Goal: Obtain resource: Download file/media

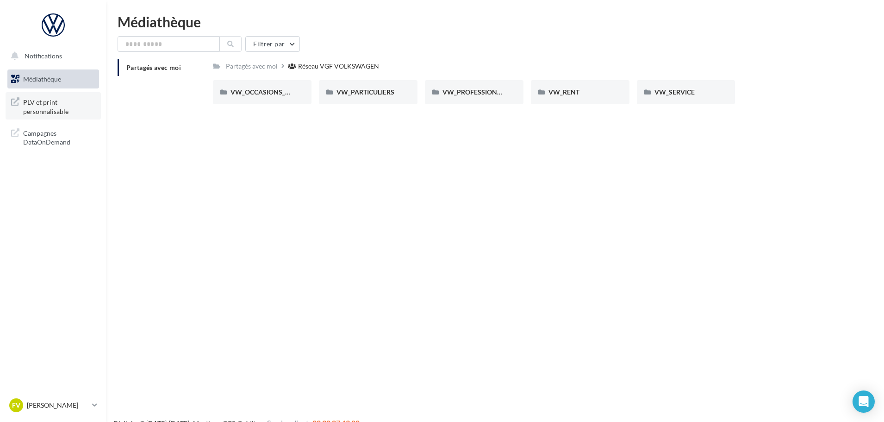
click at [43, 100] on span "PLV et print personnalisable" at bounding box center [59, 106] width 72 height 20
click at [56, 104] on span "PLV et print personnalisable" at bounding box center [59, 106] width 72 height 20
click at [246, 97] on div "VW_OCCASIONS_GARANTIES" at bounding box center [262, 91] width 63 height 9
click at [271, 97] on div "DOCS COMMERCIAUX" at bounding box center [262, 91] width 63 height 9
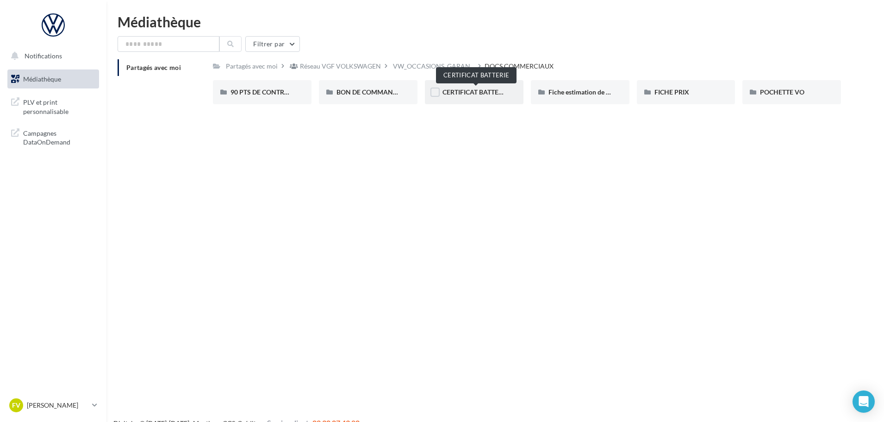
click at [480, 92] on span "CERTIFICAT BATTERIE" at bounding box center [476, 92] width 66 height 8
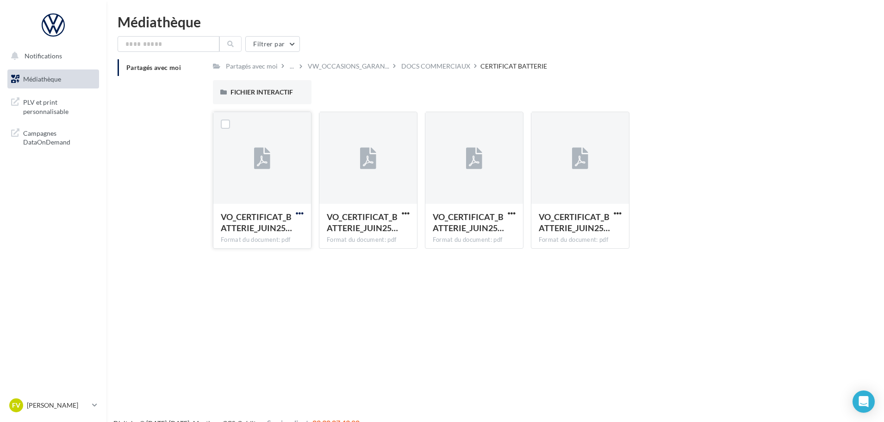
click at [301, 211] on span "button" at bounding box center [300, 213] width 8 height 8
click at [293, 227] on button "Télécharger" at bounding box center [259, 231] width 93 height 24
click at [415, 66] on body "Notifications Médiathèque" at bounding box center [442, 226] width 884 height 422
click at [421, 69] on div "DOCS COMMERCIAUX" at bounding box center [435, 66] width 69 height 9
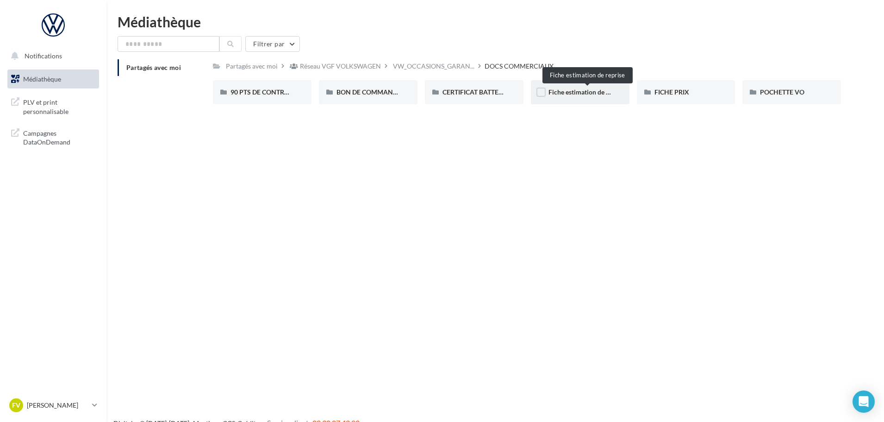
click at [574, 92] on span "Fiche estimation de reprise" at bounding box center [588, 92] width 78 height 8
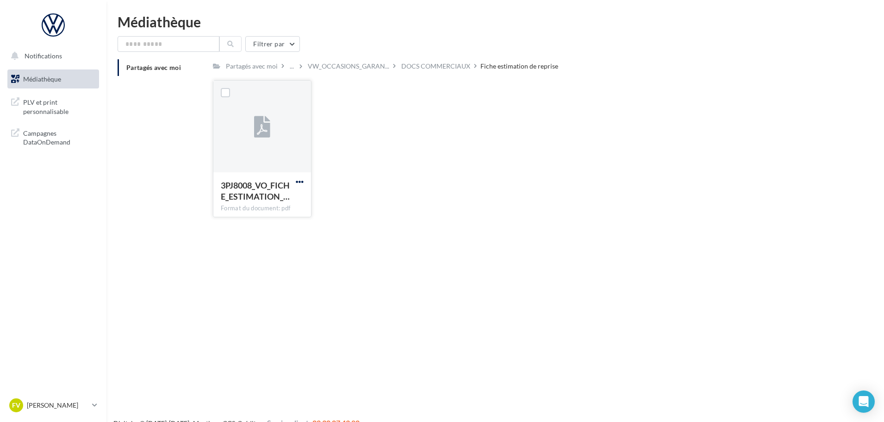
click at [300, 182] on span "button" at bounding box center [300, 182] width 8 height 8
click at [295, 197] on button "Télécharger" at bounding box center [259, 200] width 93 height 24
click at [421, 66] on div "DOCS COMMERCIAUX" at bounding box center [435, 66] width 69 height 9
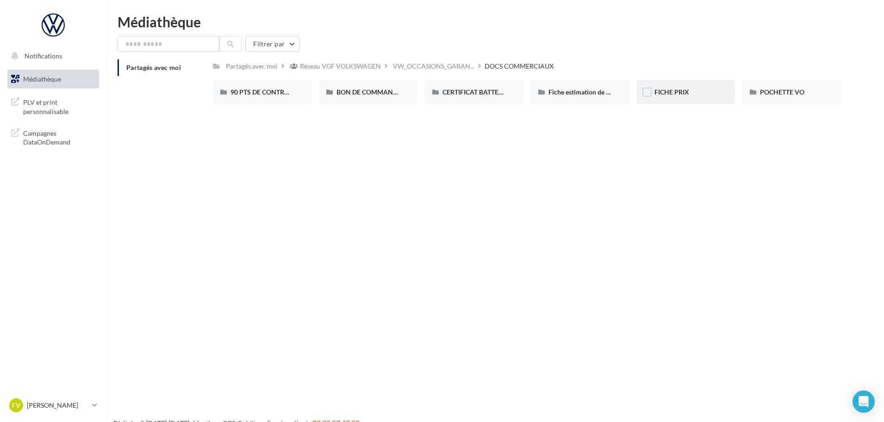
click at [713, 93] on div "FICHE PRIX" at bounding box center [686, 91] width 63 height 9
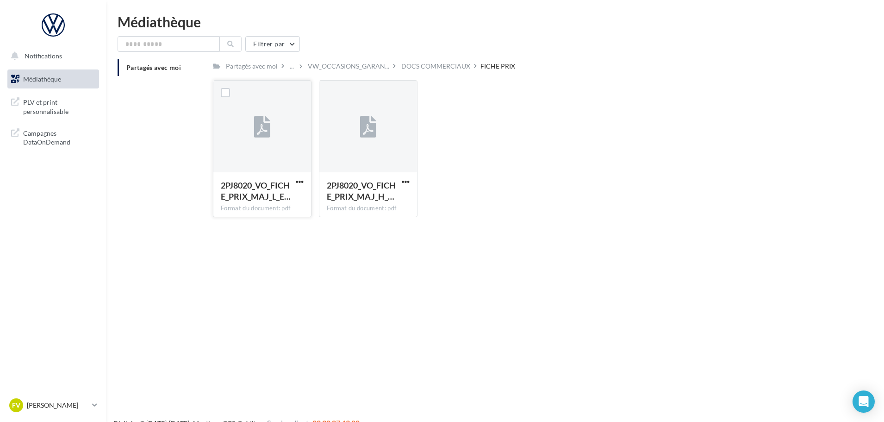
click at [289, 168] on div at bounding box center [262, 127] width 98 height 93
click at [301, 182] on span "button" at bounding box center [300, 182] width 8 height 8
click at [281, 198] on button "Télécharger" at bounding box center [259, 200] width 93 height 24
click at [342, 63] on span "VW_OCCASIONS_GARAN..." at bounding box center [348, 66] width 81 height 9
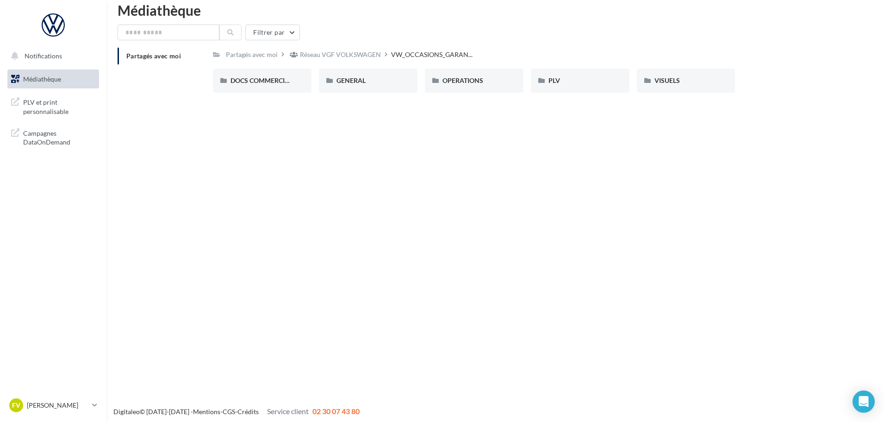
scroll to position [15, 0]
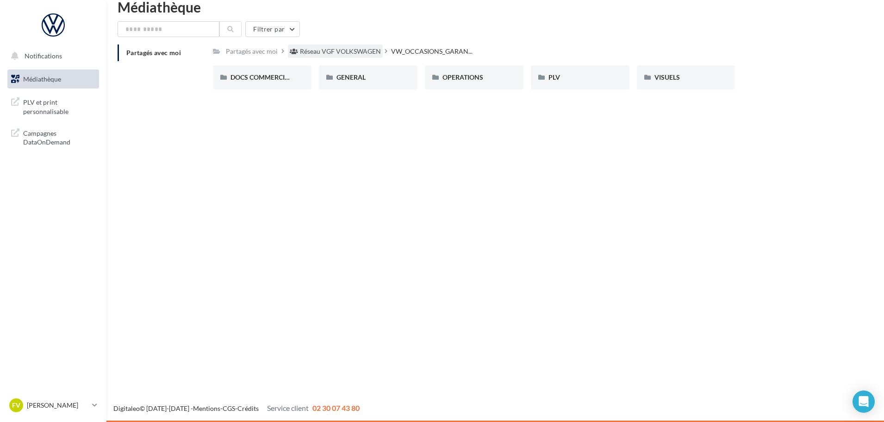
click at [352, 50] on div "Réseau VGF VOLKSWAGEN" at bounding box center [340, 51] width 81 height 9
click at [268, 57] on div "Partagés avec moi" at bounding box center [252, 50] width 56 height 13
click at [373, 80] on span "VW_PARTICULIERS" at bounding box center [366, 77] width 58 height 8
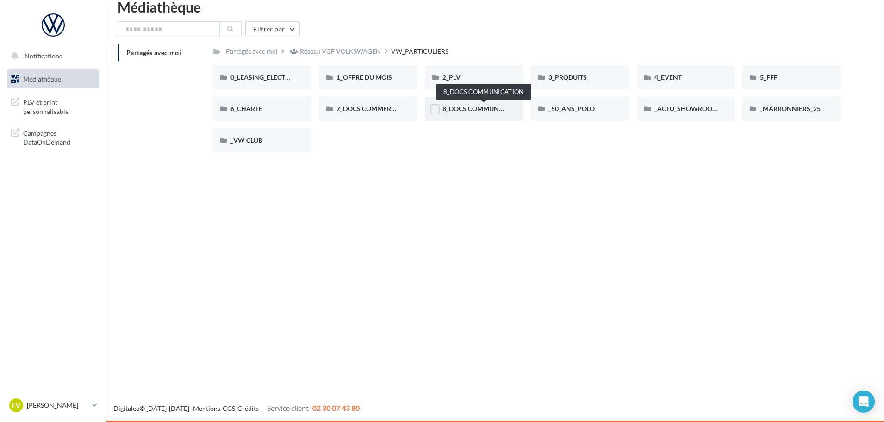
click at [463, 112] on span "8_DOCS COMMUNICATION" at bounding box center [484, 109] width 82 height 8
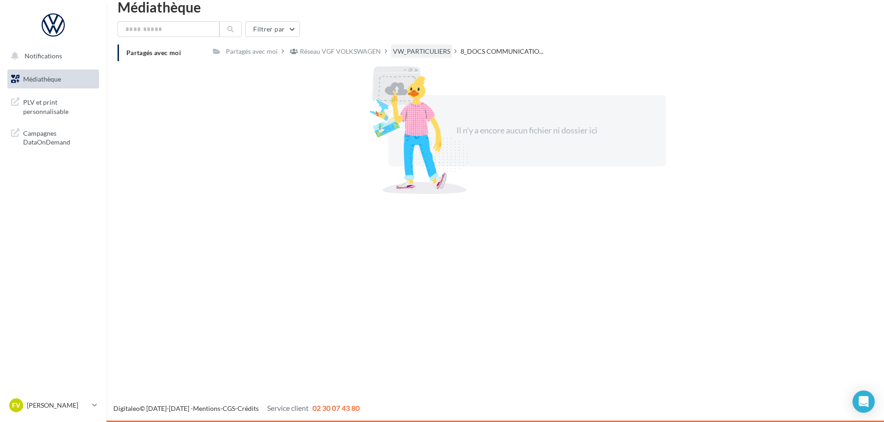
click at [391, 50] on div "VW_PARTICULIERS" at bounding box center [421, 50] width 61 height 13
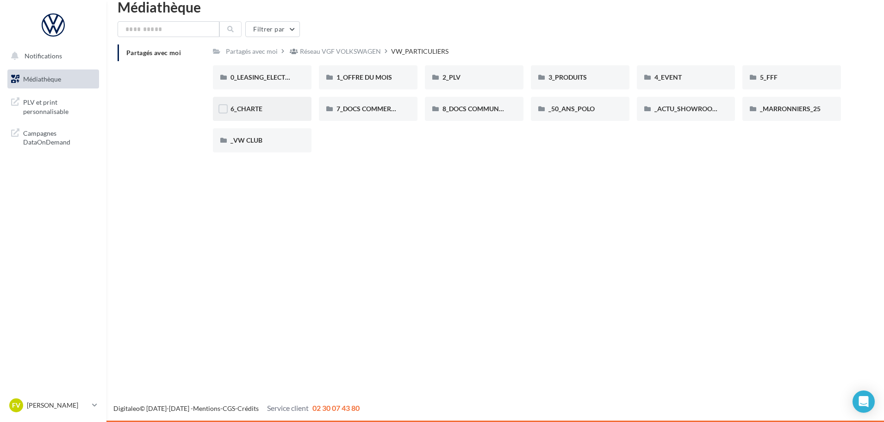
click at [284, 109] on div "6_CHARTE" at bounding box center [262, 108] width 63 height 9
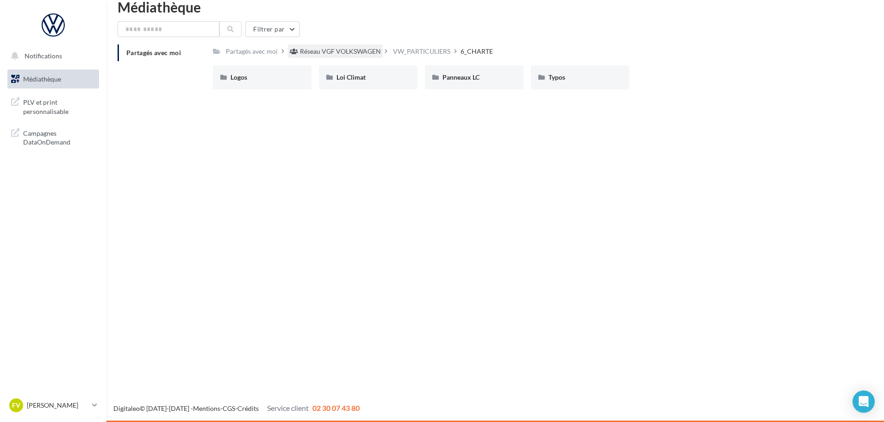
click at [337, 52] on div "Réseau VGF VOLKSWAGEN" at bounding box center [340, 51] width 81 height 9
click at [681, 79] on span "VW_SERVICE" at bounding box center [675, 77] width 40 height 8
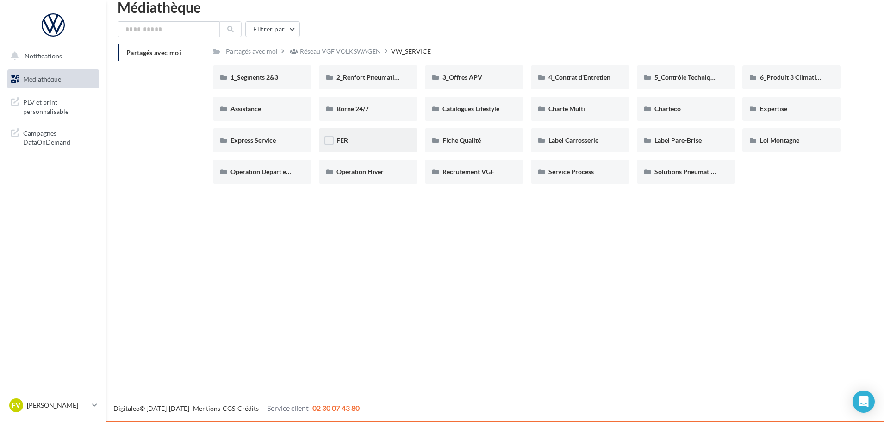
click at [384, 144] on div "FER" at bounding box center [368, 140] width 63 height 9
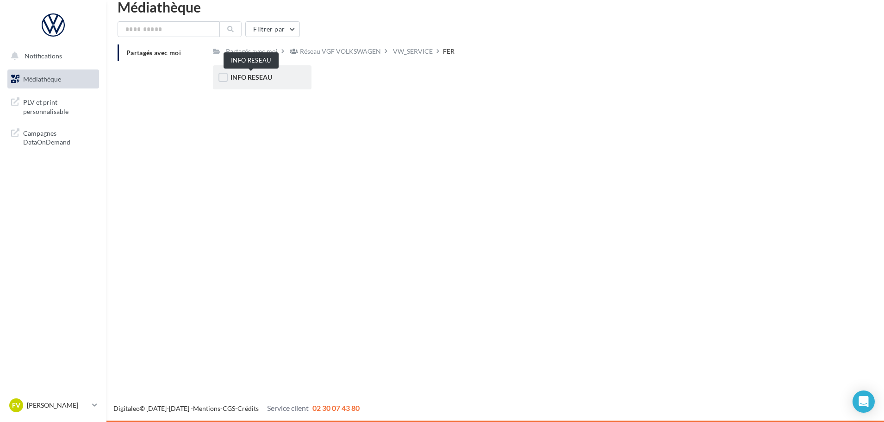
click at [252, 74] on span "INFO RESEAU" at bounding box center [252, 77] width 42 height 8
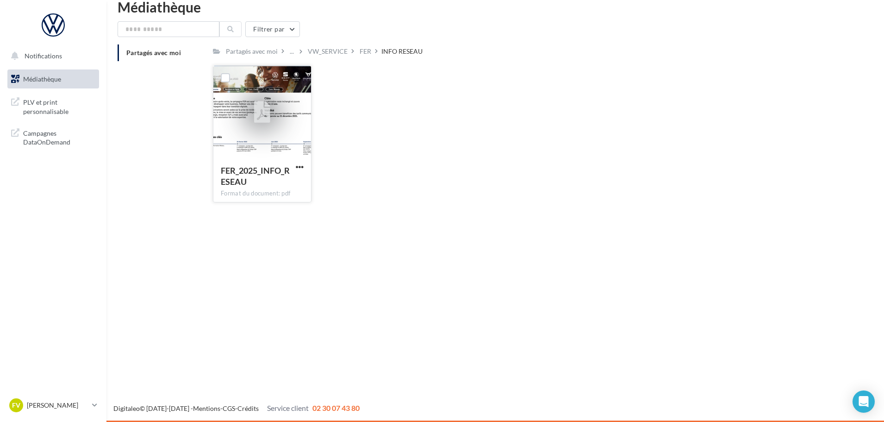
click at [285, 122] on div at bounding box center [262, 112] width 98 height 93
click at [366, 50] on div "FER" at bounding box center [366, 51] width 12 height 9
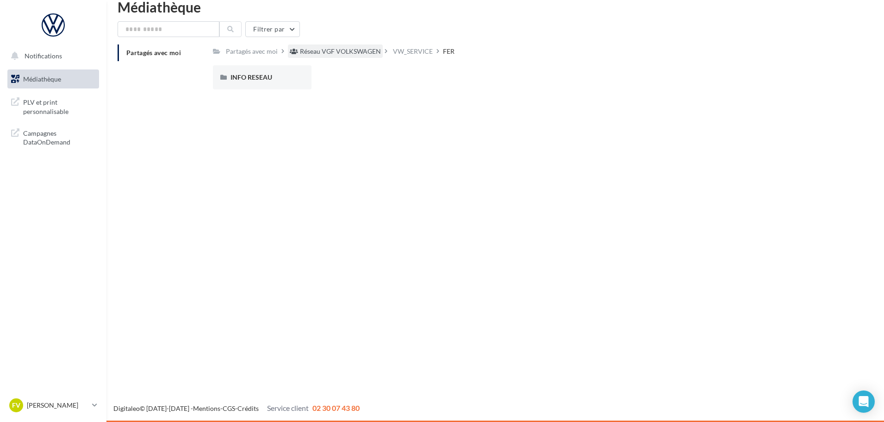
click at [337, 49] on div "Réseau VGF VOLKSWAGEN" at bounding box center [340, 51] width 81 height 9
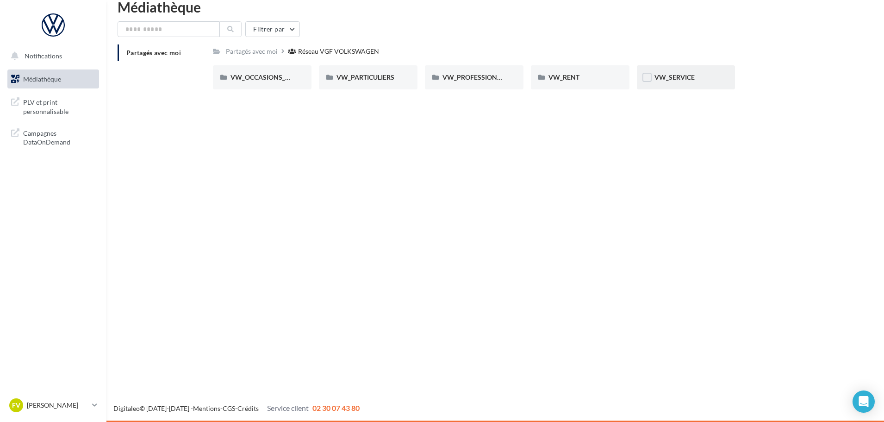
drag, startPoint x: 674, startPoint y: 90, endPoint x: 677, endPoint y: 81, distance: 9.1
click at [675, 89] on div "VW_OCCASIONS_GARANTIES VW_OCCASIONS_GARANTIES VW_PARTICULIERS VW_PARTICULIERS V…" at bounding box center [531, 80] width 636 height 31
click at [677, 81] on div "VW_SERVICE" at bounding box center [686, 77] width 63 height 9
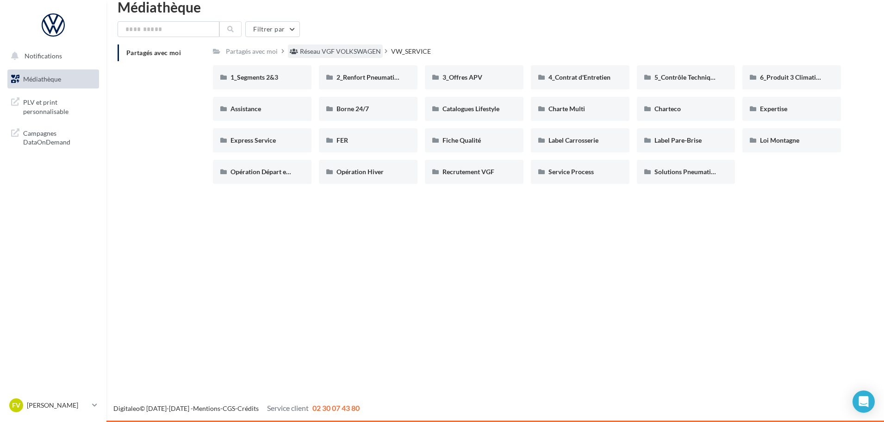
click at [307, 48] on div "Réseau VGF VOLKSWAGEN" at bounding box center [340, 51] width 81 height 9
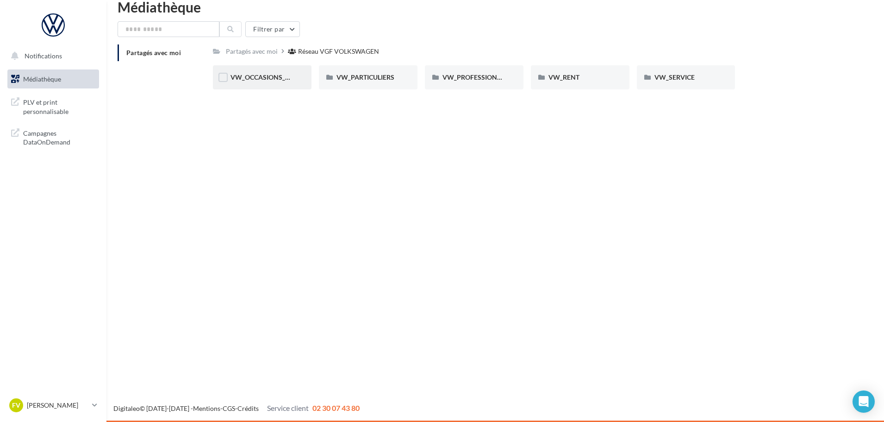
click at [279, 76] on span "VW_OCCASIONS_GARANTIES" at bounding box center [276, 77] width 91 height 8
click at [283, 81] on span "DOCS COMMERCIAUX" at bounding box center [265, 77] width 68 height 8
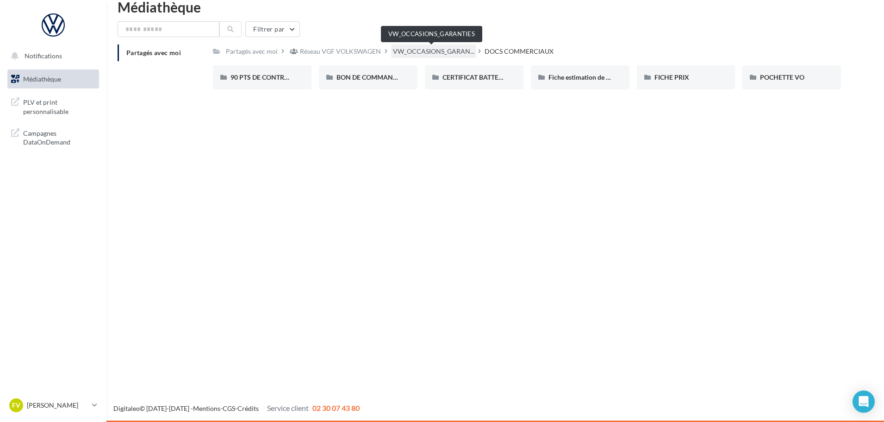
click at [414, 54] on span "VW_OCCASIONS_GARAN..." at bounding box center [433, 51] width 81 height 9
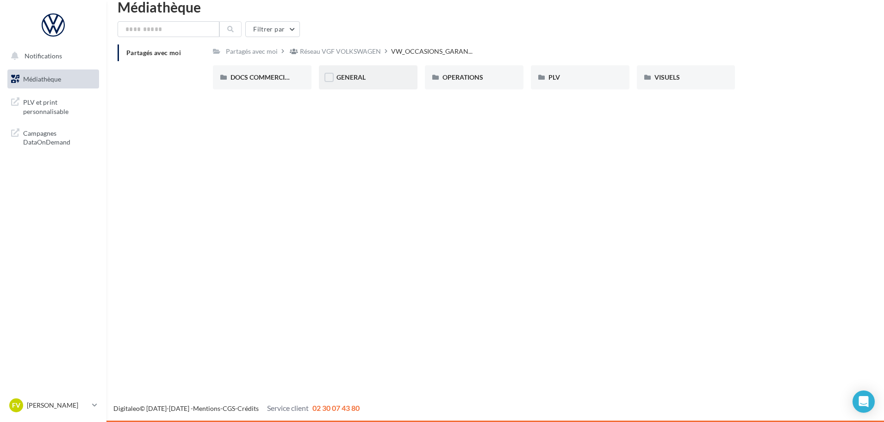
click at [374, 87] on div "GENERAL" at bounding box center [368, 77] width 99 height 24
